Goal: Transaction & Acquisition: Purchase product/service

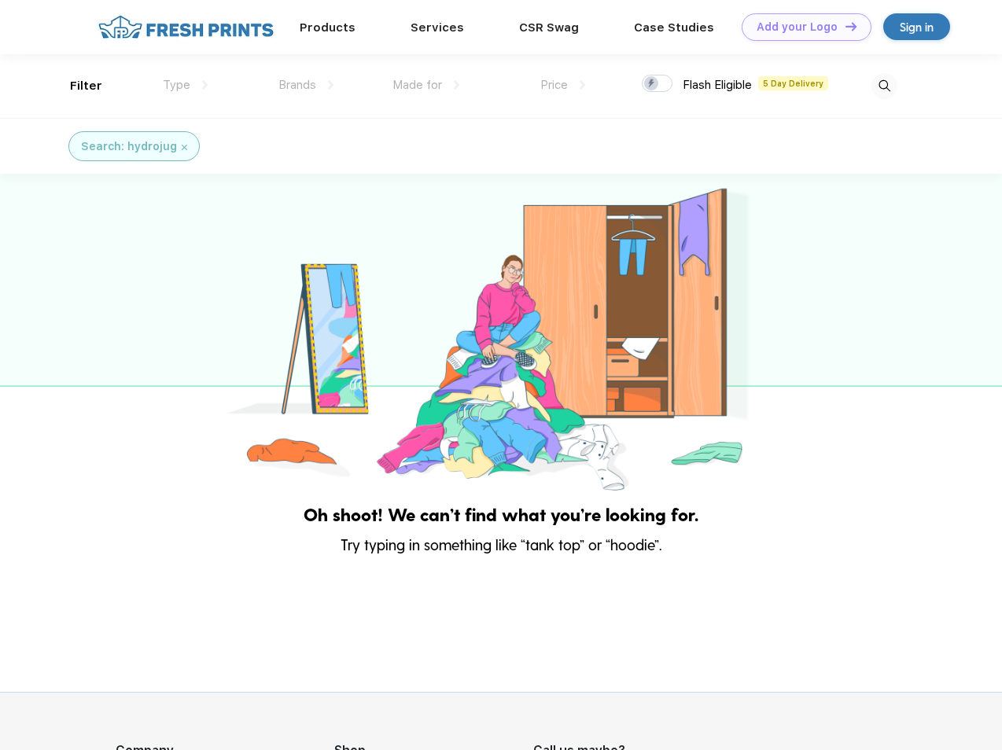
click at [800, 27] on link "Add your Logo Design Tool" at bounding box center [806, 27] width 130 height 28
click at [0, 0] on div "Design Tool" at bounding box center [0, 0] width 0 height 0
click at [844, 26] on link "Add your Logo Design Tool" at bounding box center [806, 27] width 130 height 28
click at [75, 86] on div "Filter" at bounding box center [86, 86] width 32 height 18
click at [186, 85] on span "Type" at bounding box center [177, 85] width 28 height 14
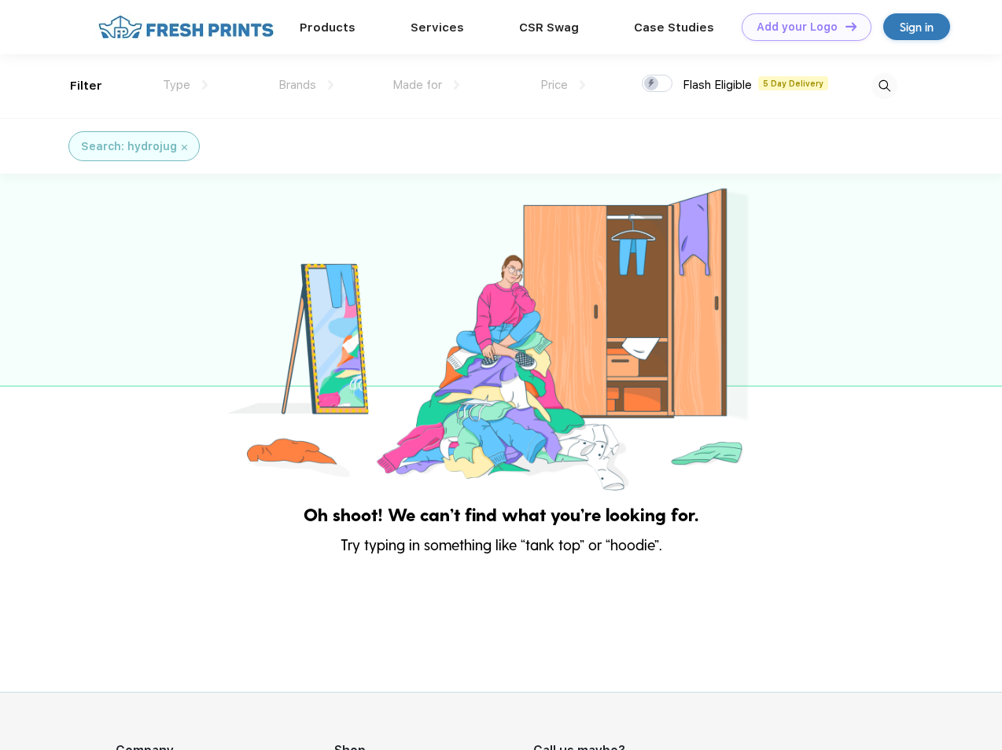
click at [306, 85] on span "Brands" at bounding box center [297, 85] width 38 height 14
click at [426, 85] on span "Made for" at bounding box center [417, 85] width 50 height 14
click at [563, 85] on span "Price" at bounding box center [554, 85] width 28 height 14
click at [657, 84] on div at bounding box center [657, 83] width 31 height 17
click at [652, 84] on input "checkbox" at bounding box center [647, 79] width 10 height 10
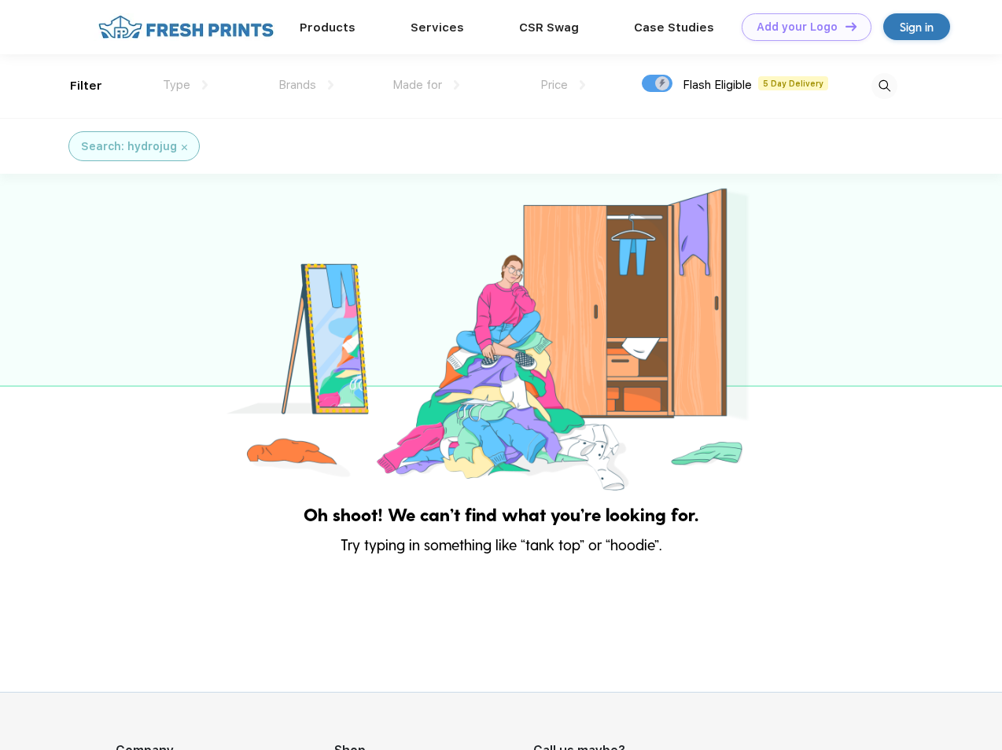
click at [884, 86] on img at bounding box center [884, 86] width 26 height 26
